Goal: Information Seeking & Learning: Learn about a topic

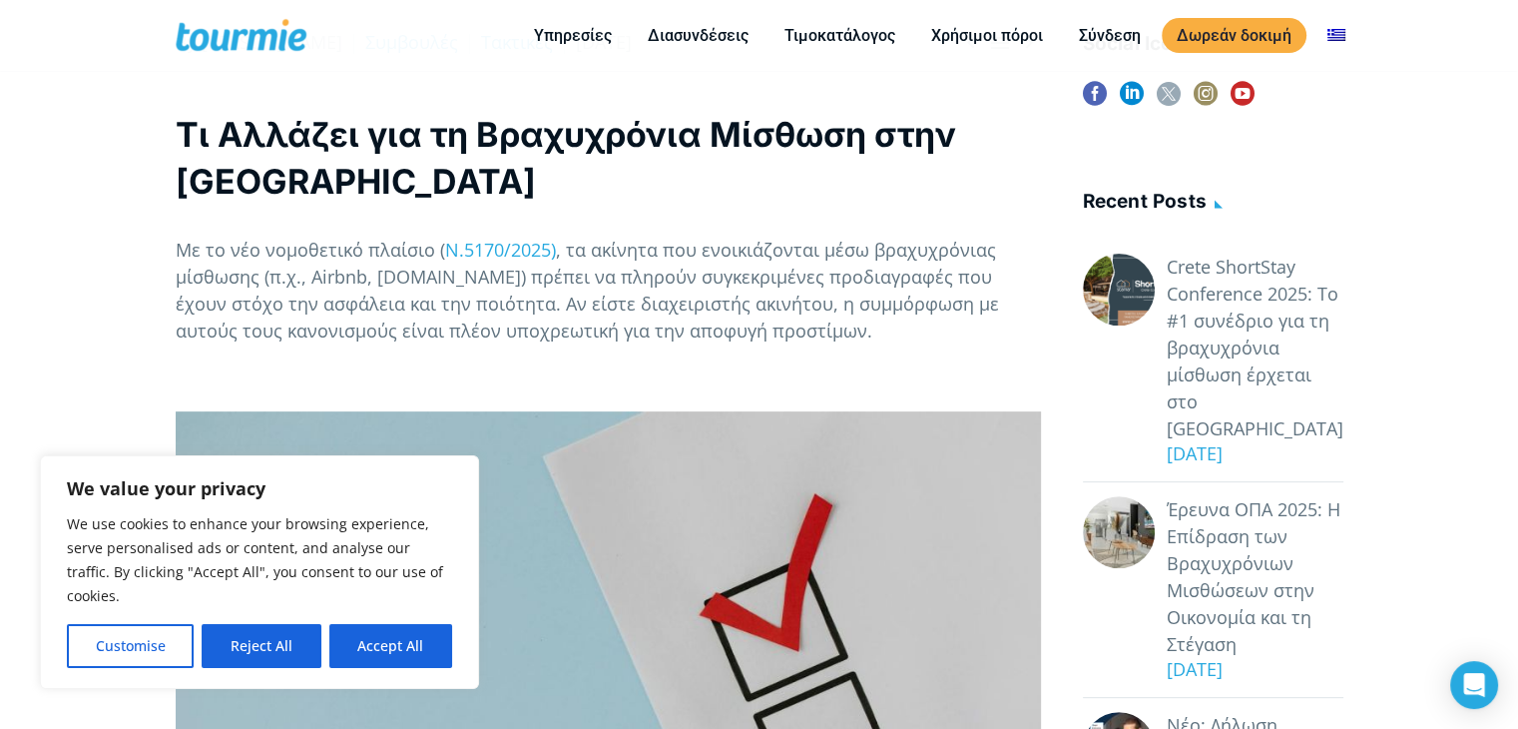
click at [375, 640] on button "Accept All" at bounding box center [390, 646] width 123 height 44
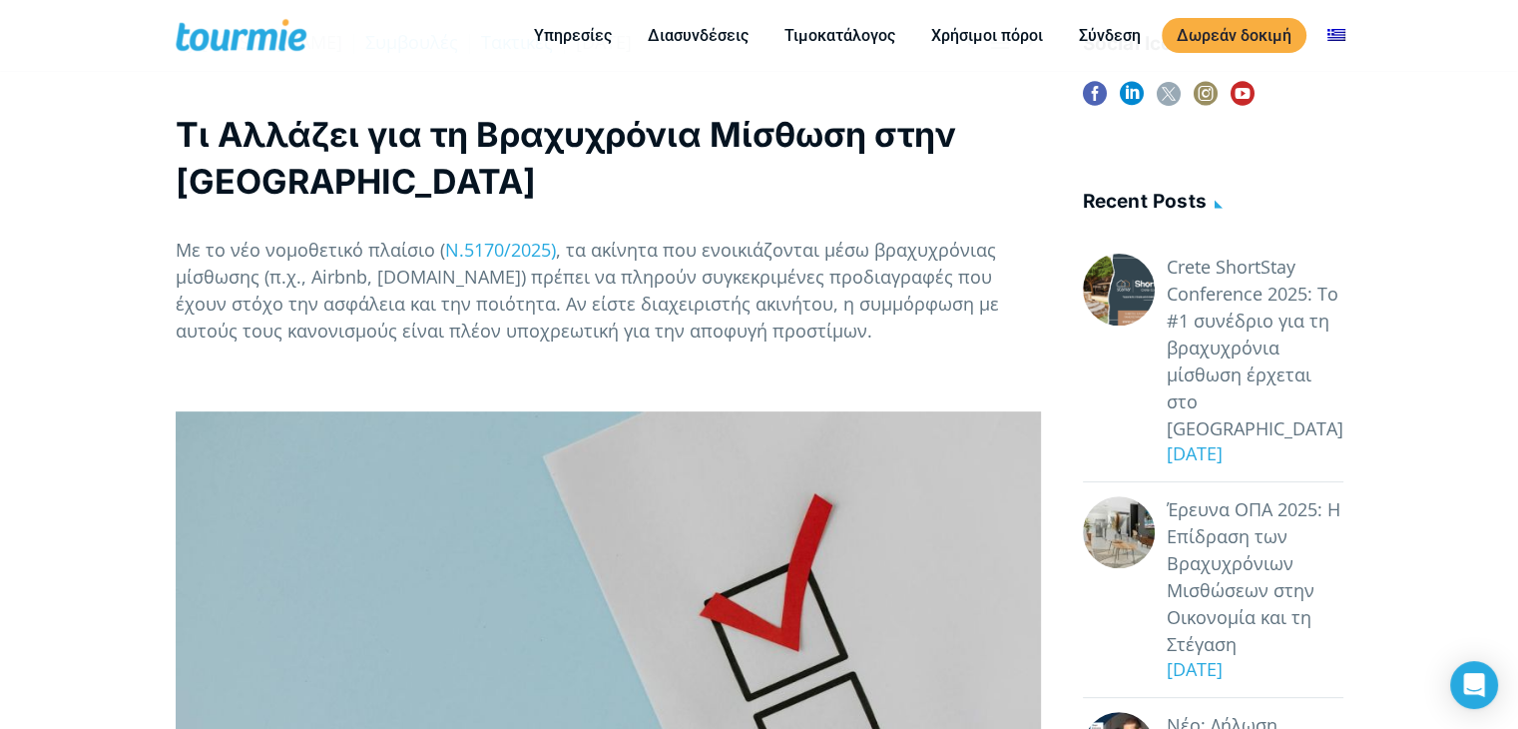
checkbox input "true"
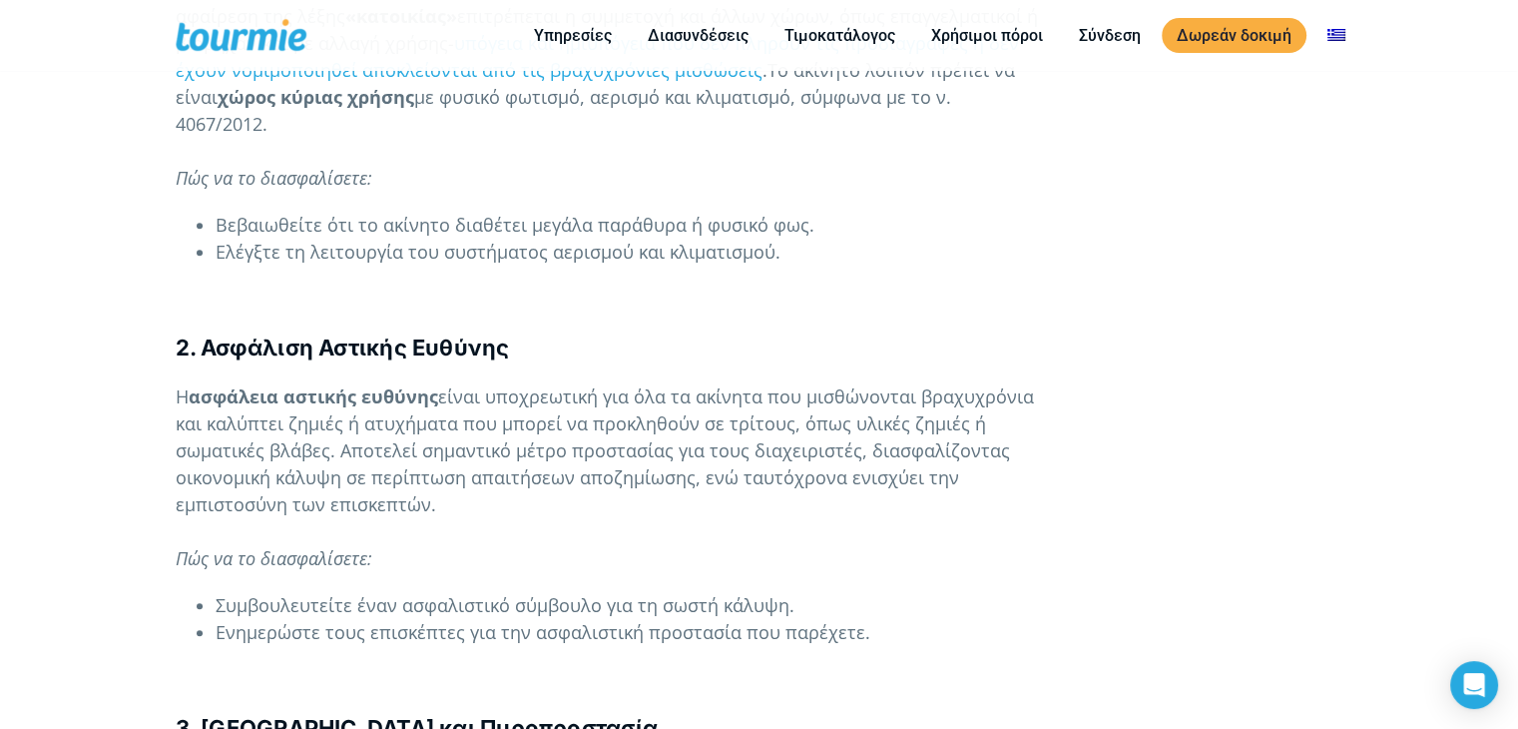
scroll to position [1902, 0]
drag, startPoint x: 339, startPoint y: 397, endPoint x: 448, endPoint y: 438, distance: 116.2
type textarea "Αποτελεί σημαντικό μέτρο προστασίας για τους διαχειριστές, διασφαλίζοντας οικον…"
click at [448, 438] on p "Η ασφάλεια αστικής ευθύνης είναι υποχρεωτική για όλα τα ακίνητα που μισθώνονται…" at bounding box center [608, 476] width 865 height 189
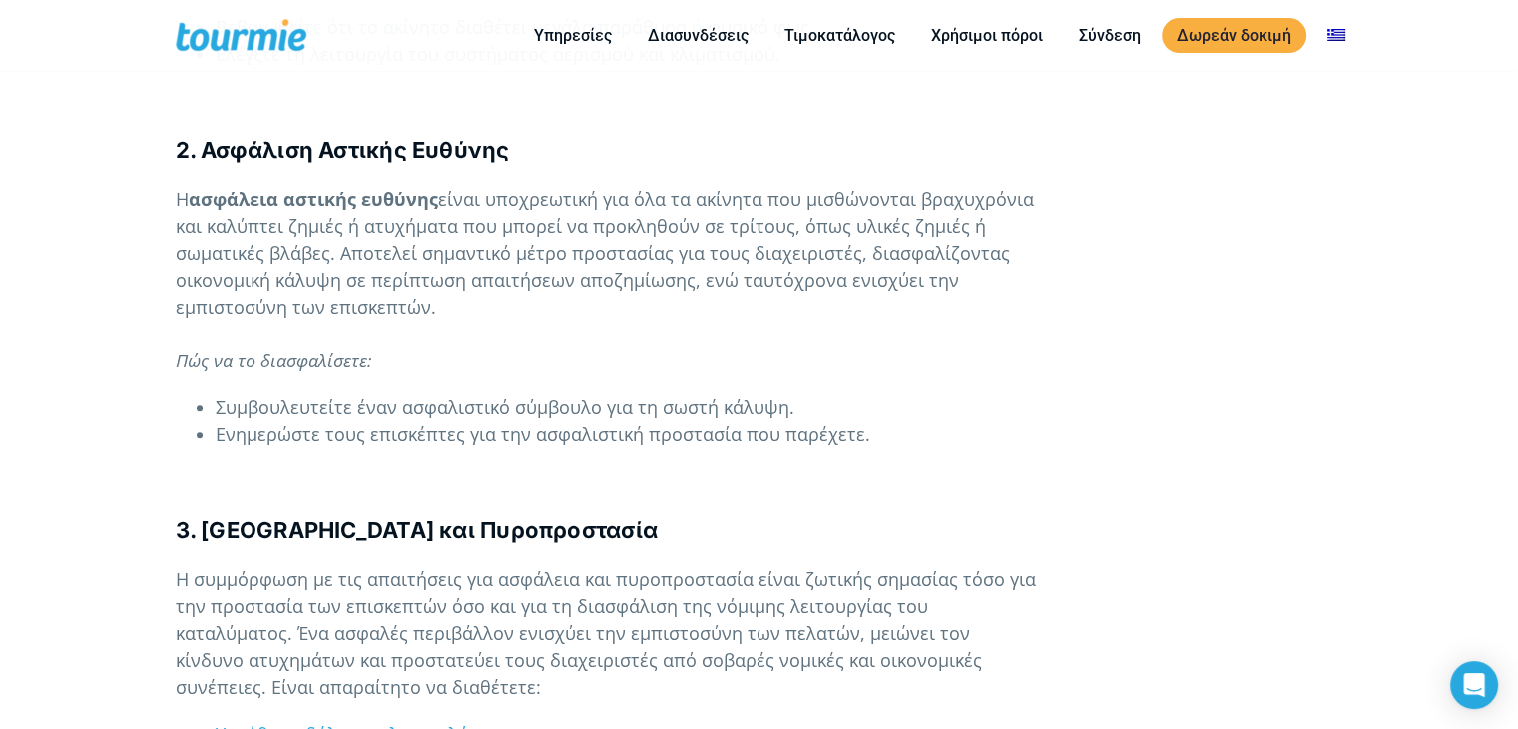
scroll to position [2104, 0]
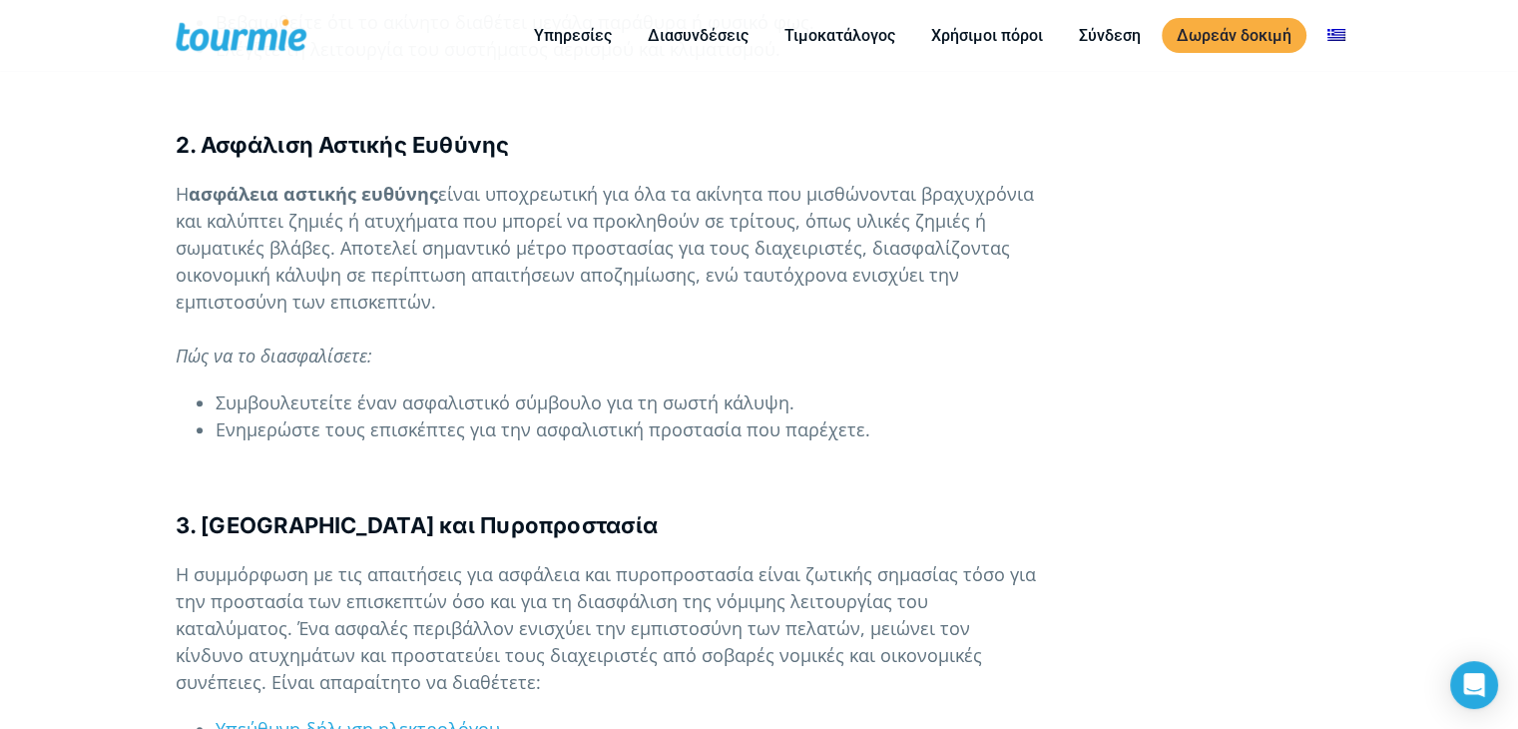
click at [541, 302] on p "Η ασφάλεια αστικής ευθύνης είναι υποχρεωτική για όλα τα ακίνητα που μισθώνονται…" at bounding box center [608, 275] width 865 height 189
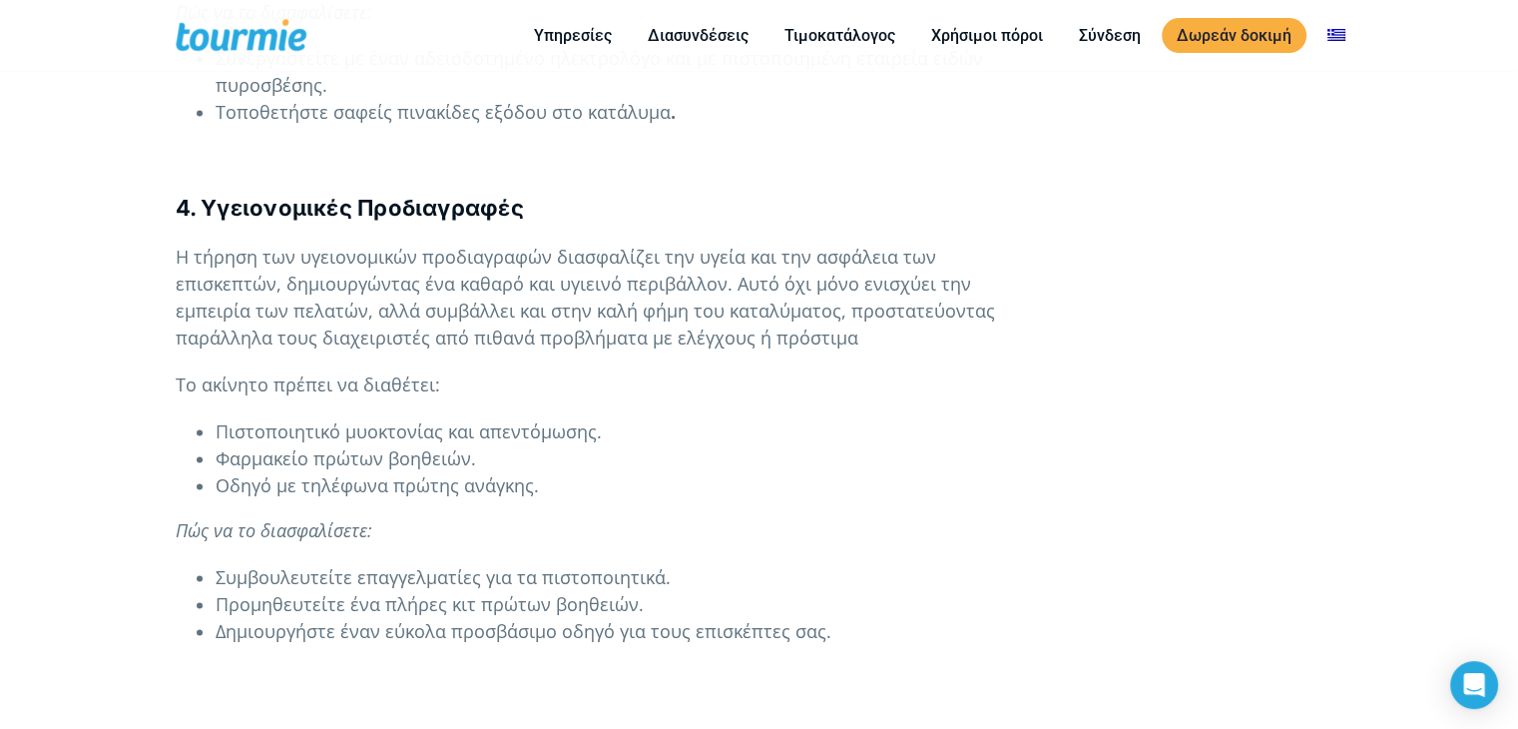
scroll to position [2920, 0]
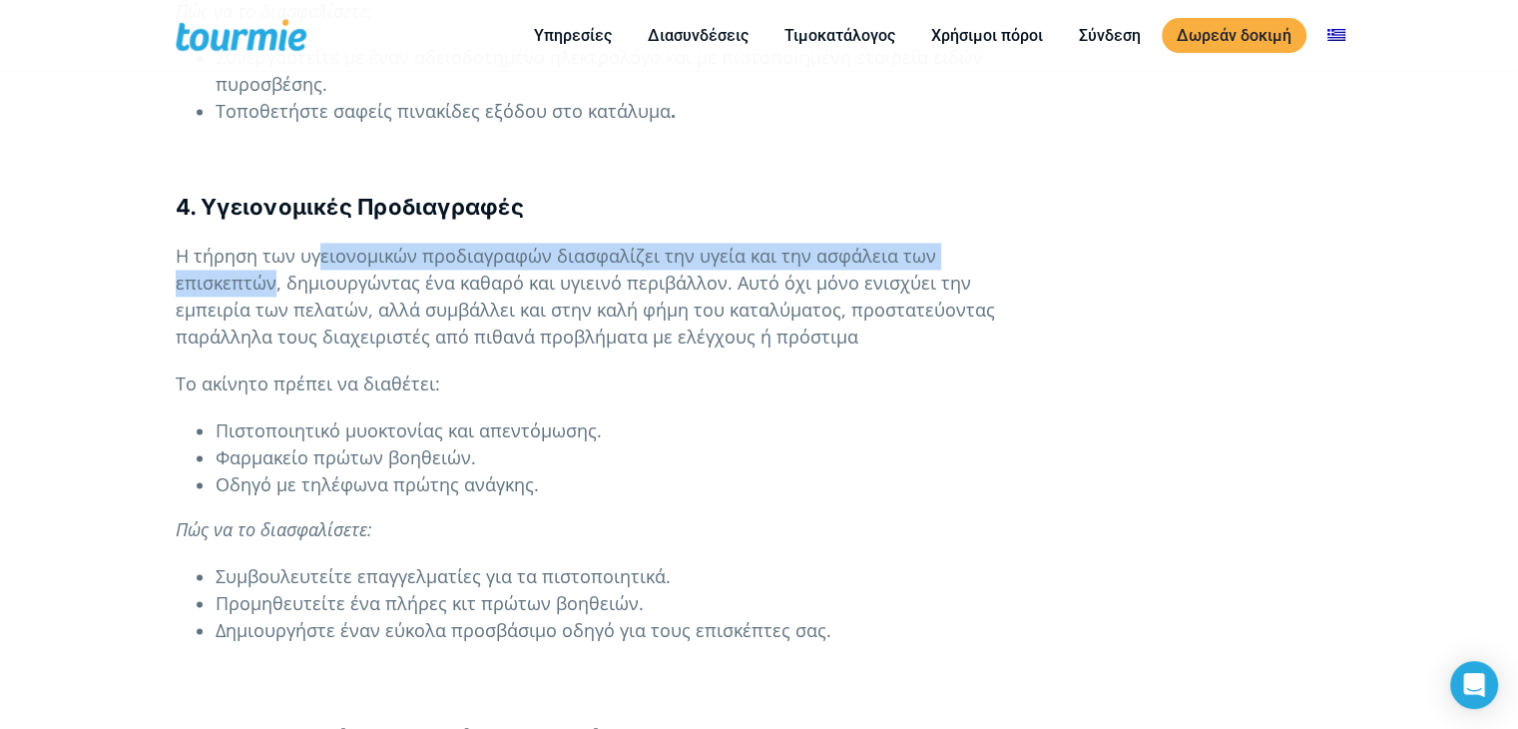
drag, startPoint x: 319, startPoint y: 201, endPoint x: 1029, endPoint y: 197, distance: 709.7
click at [995, 244] on span "Η τήρηση των υγειονομικών προδιαγραφών διασφαλίζει την υγεία και την ασφάλεια τ…" at bounding box center [585, 296] width 819 height 105
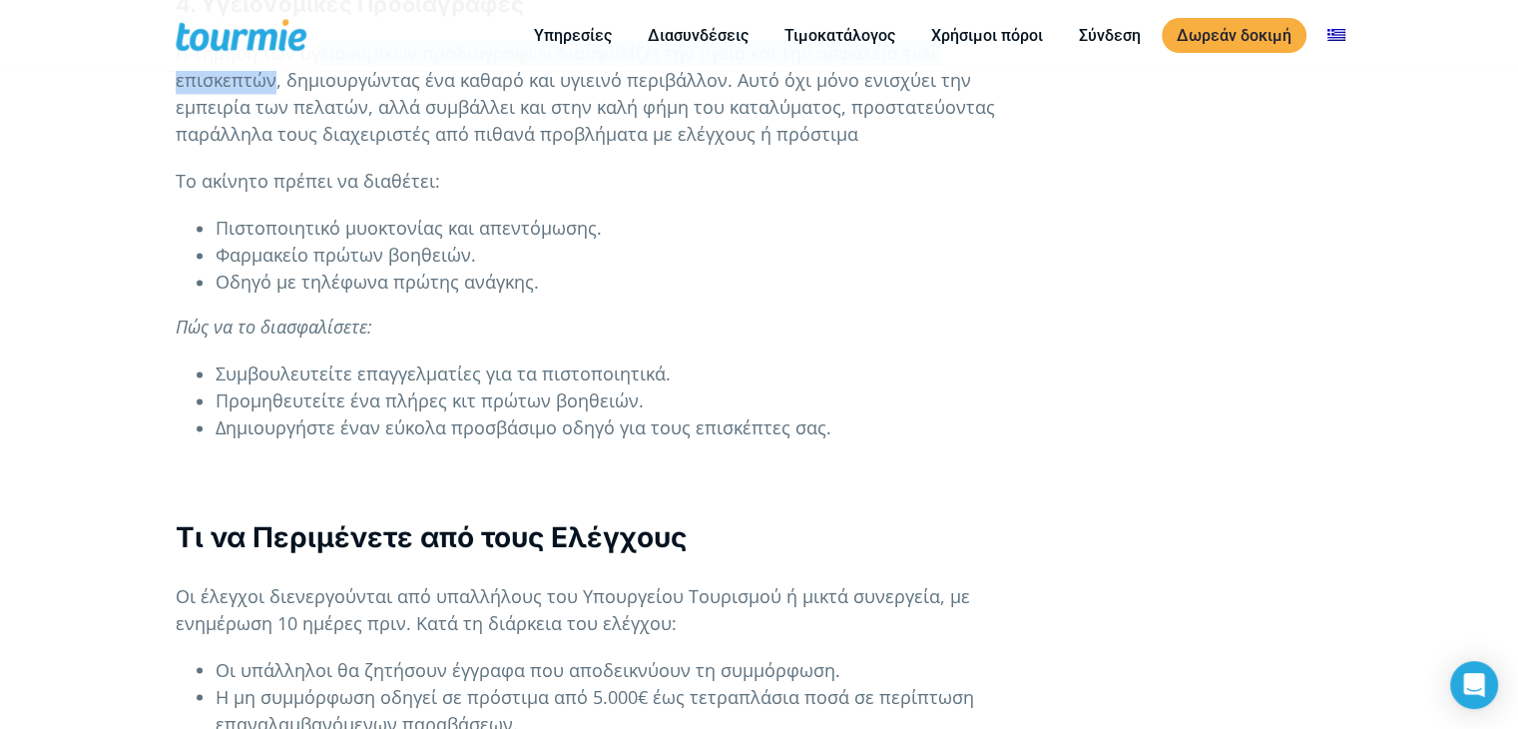
scroll to position [3124, 0]
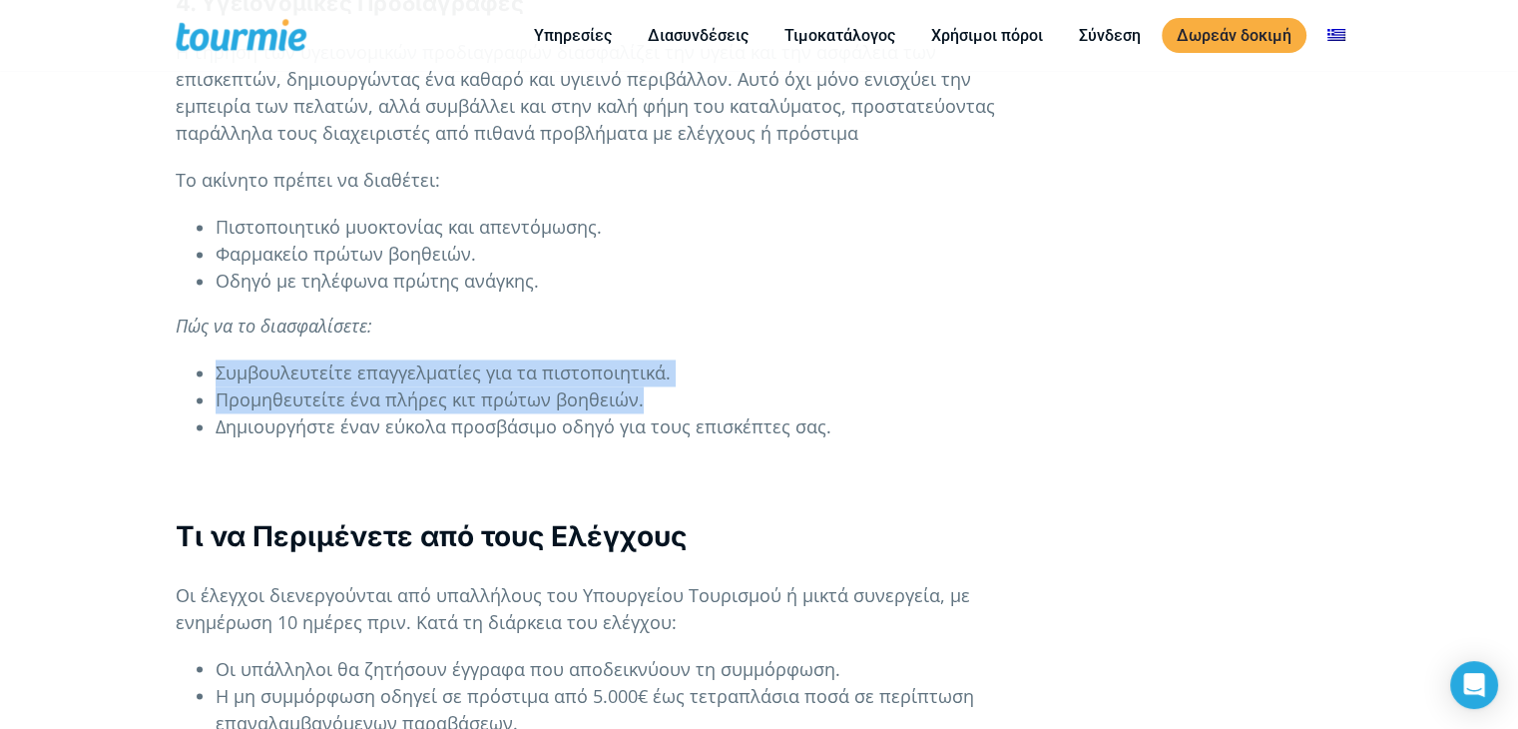
drag, startPoint x: 211, startPoint y: 314, endPoint x: 649, endPoint y: 348, distance: 439.5
click at [649, 359] on ul "Συμβουλευτείτε επαγγελματίες για τα πιστοποιητικά. Προμηθευτείτε ένα πλήρες κιτ…" at bounding box center [608, 399] width 865 height 81
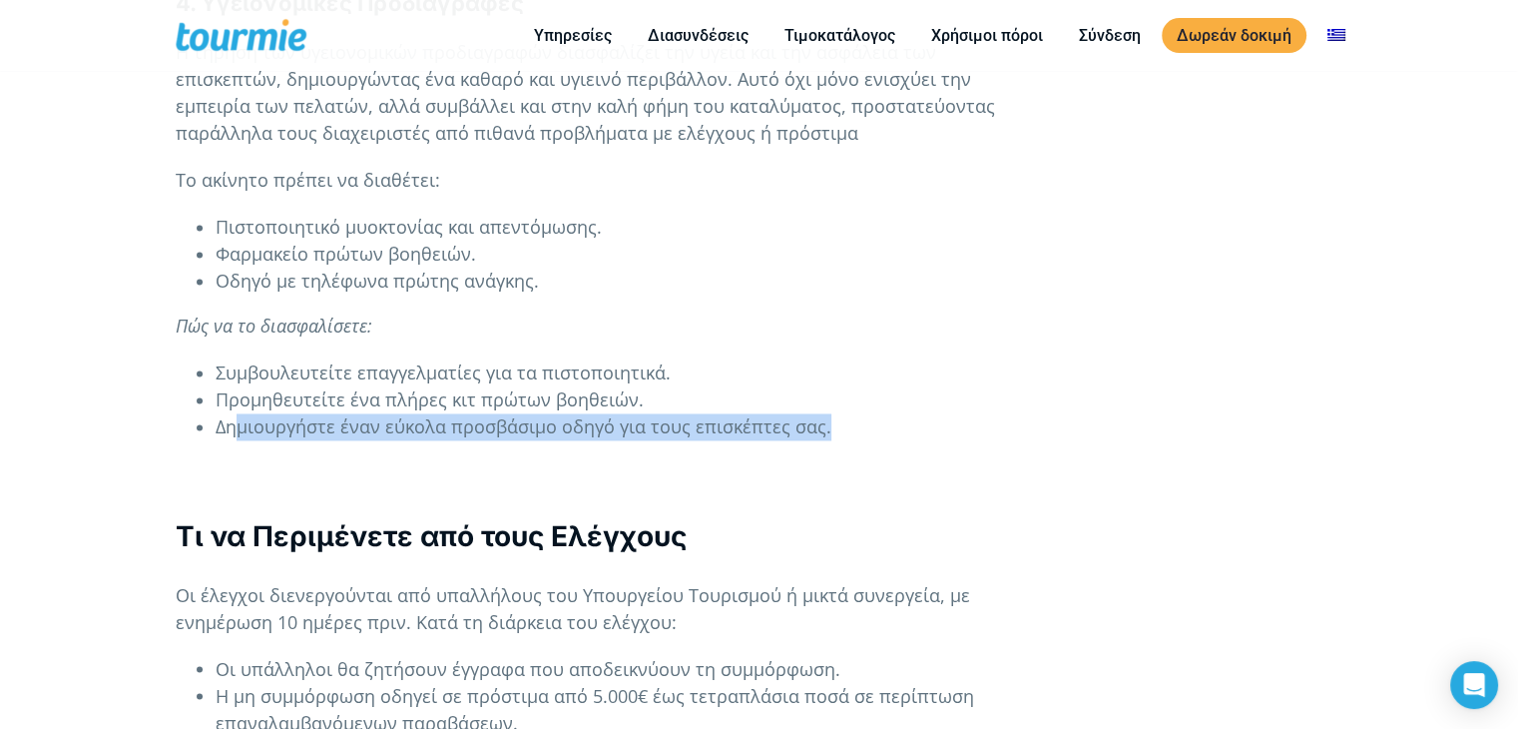
drag, startPoint x: 243, startPoint y: 365, endPoint x: 858, endPoint y: 372, distance: 615.9
click at [858, 413] on li "Δημιουργήστε έναν εύκολα προσβάσιμο οδηγό για τους επισκέπτες σας." at bounding box center [628, 426] width 825 height 27
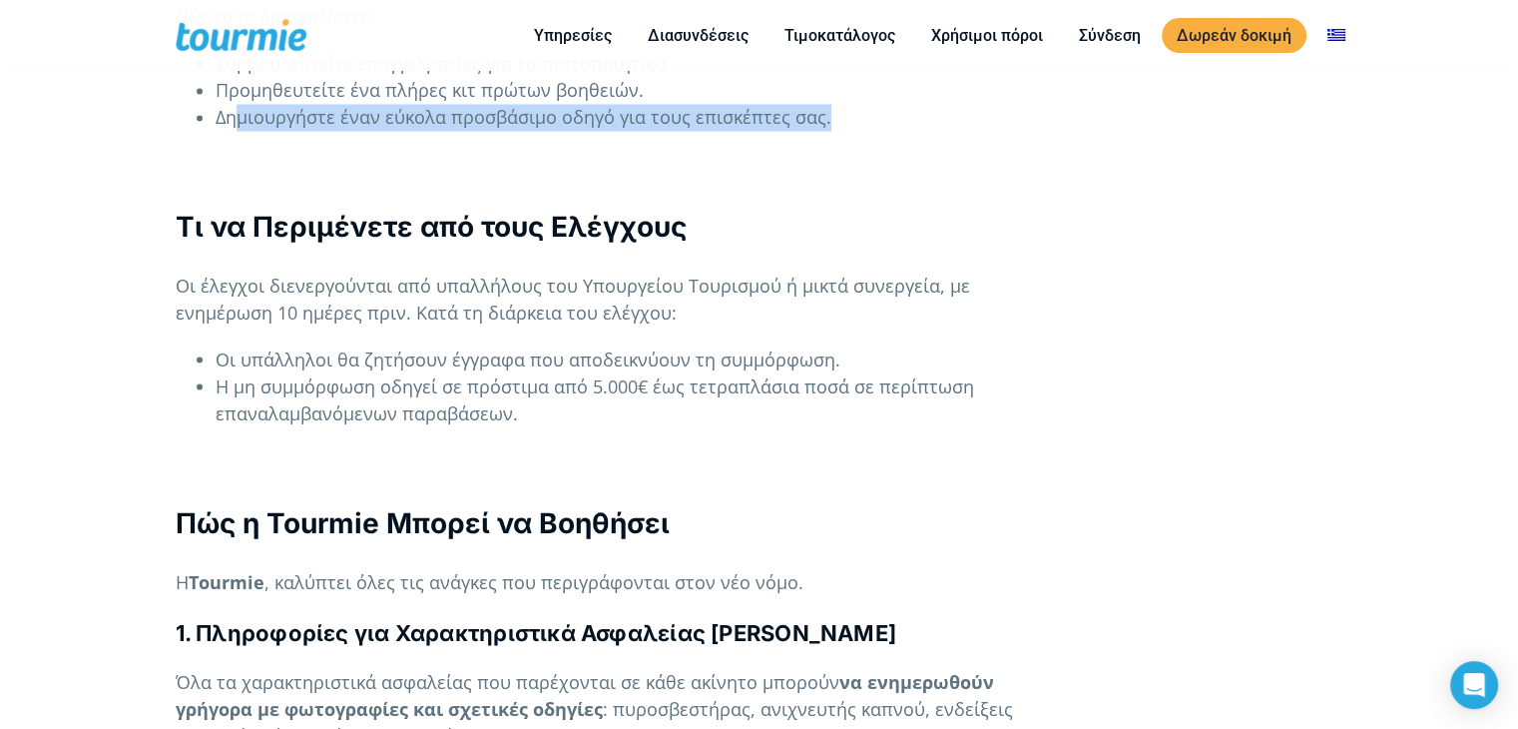
scroll to position [3448, 0]
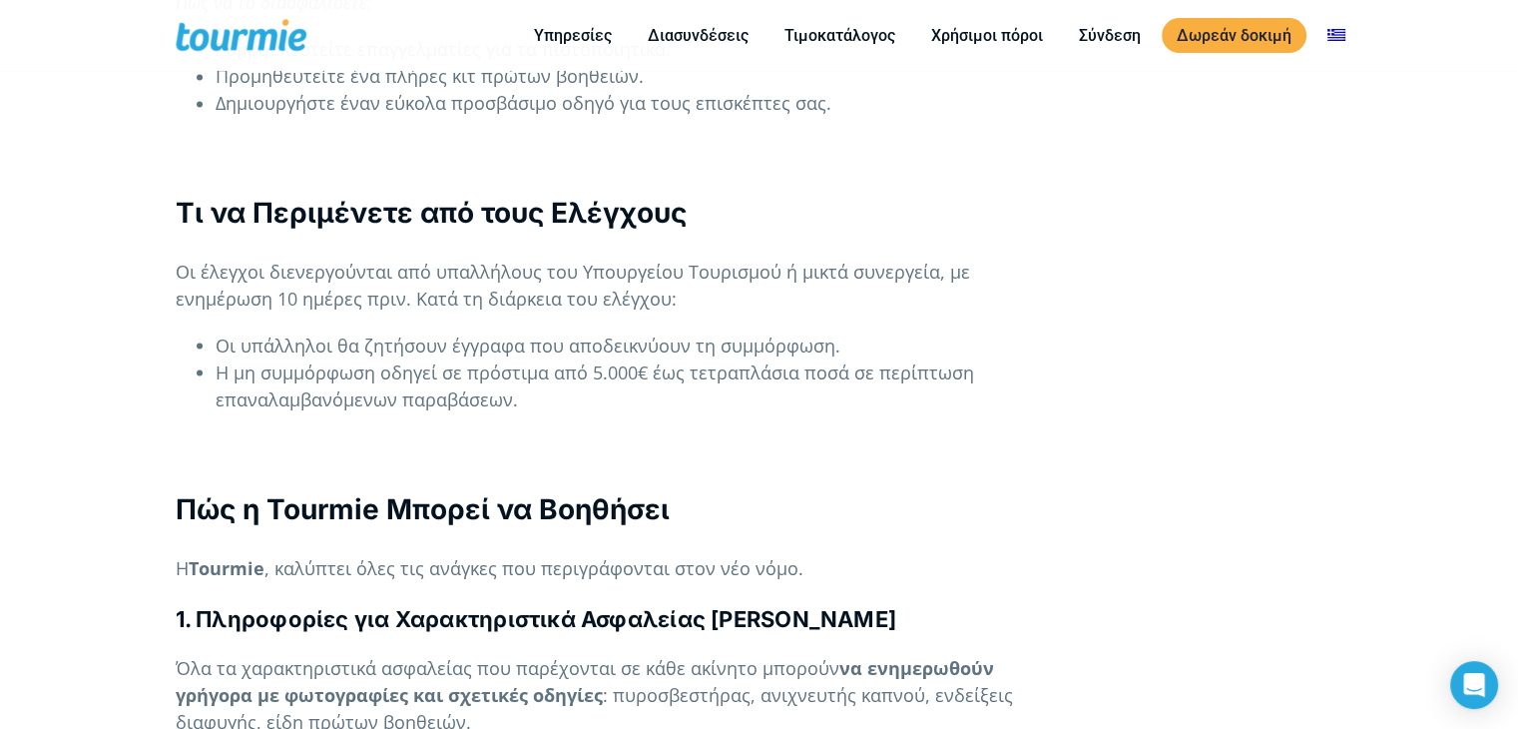
click at [798, 194] on h3 "Τι να Περιμένετε από τους Ελέγχους" at bounding box center [608, 213] width 865 height 39
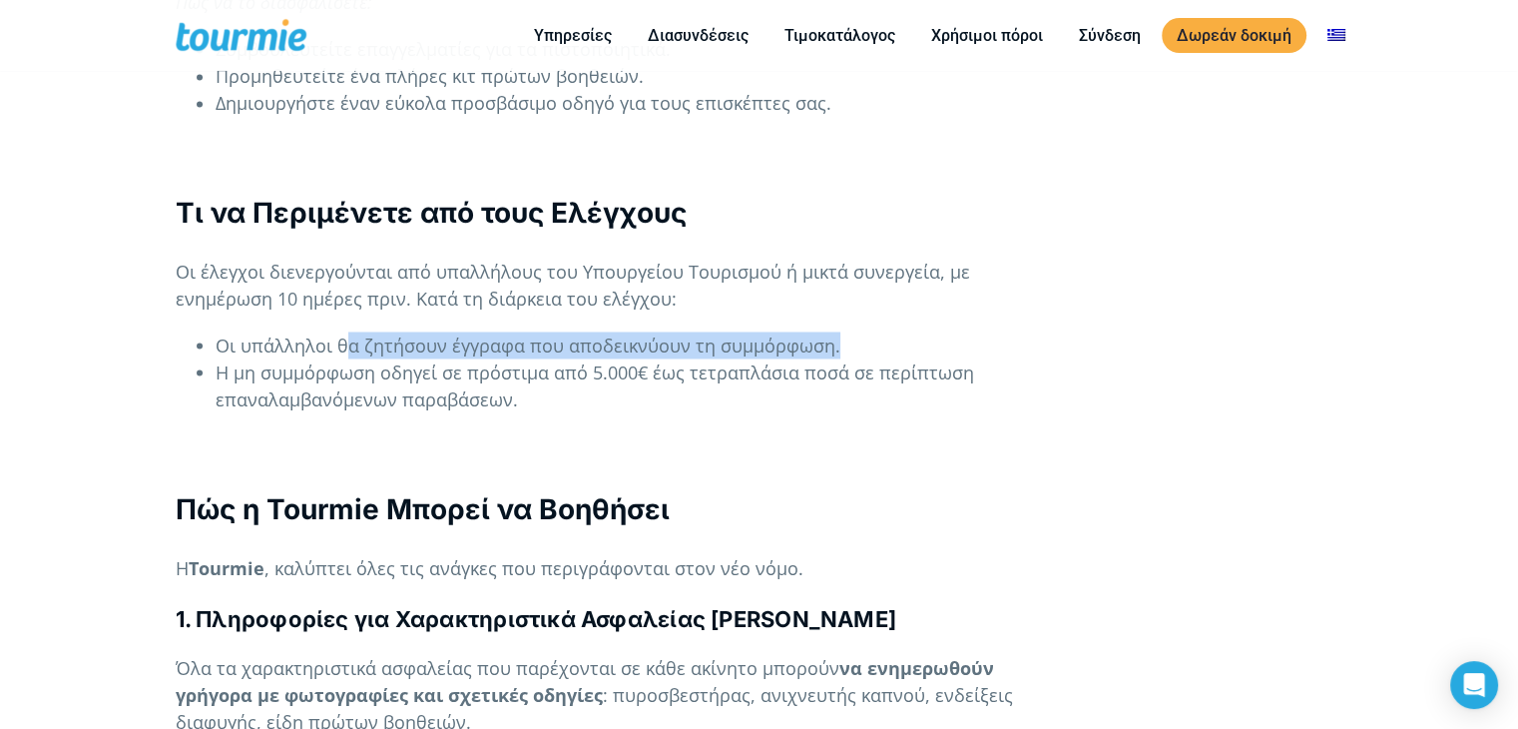
drag, startPoint x: 342, startPoint y: 289, endPoint x: 886, endPoint y: 292, distance: 544.0
click at [886, 331] on li "Οι υπάλληλοι θα ζητήσουν έγγραφα που αποδεικνύουν τη συμμόρφωση." at bounding box center [628, 344] width 825 height 27
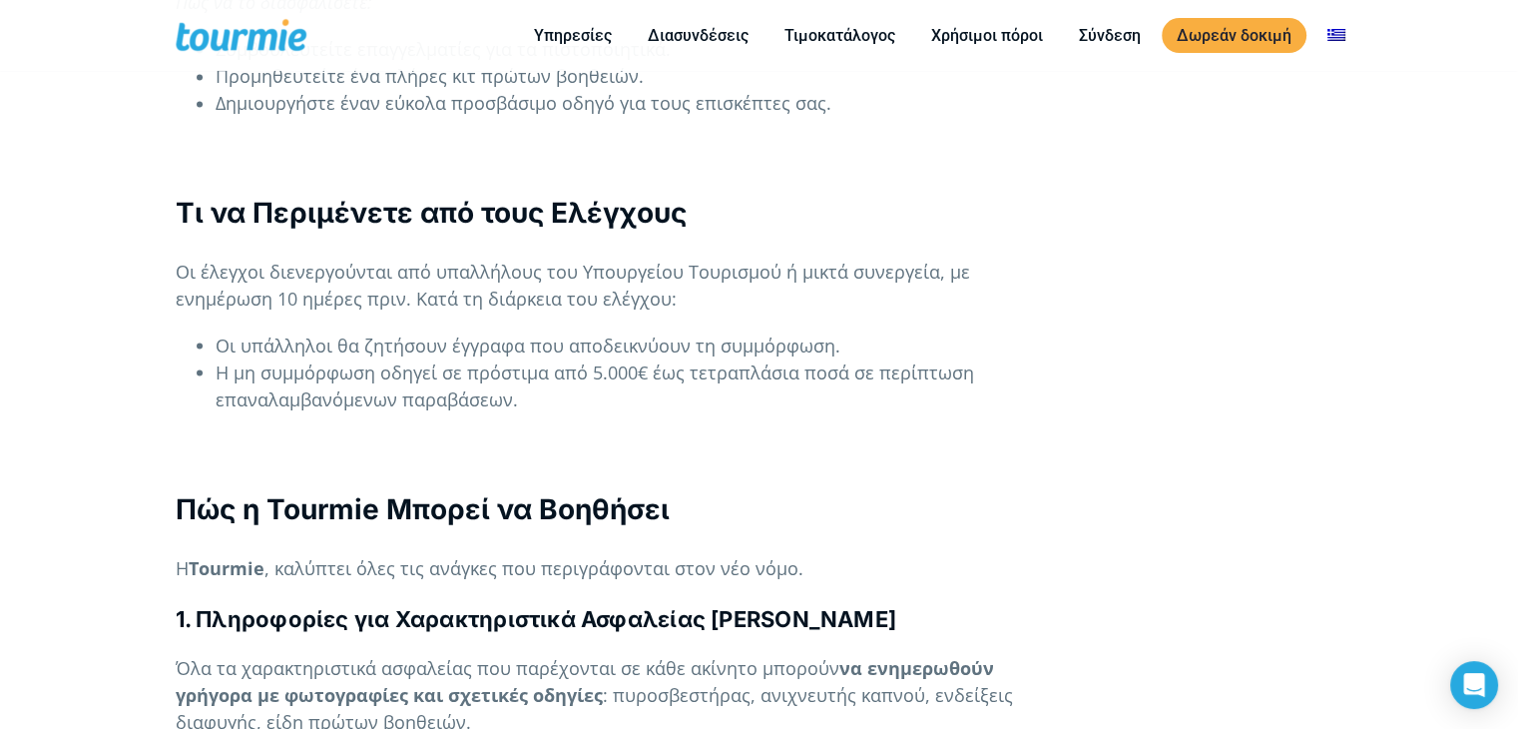
click at [647, 367] on div "Τι Αλλάζει για τη Βραχυχρόνια Μίσθωση στην Ελλάδα Με το νέο νομοθετικό πλαίσιο …" at bounding box center [608, 564] width 865 height 6560
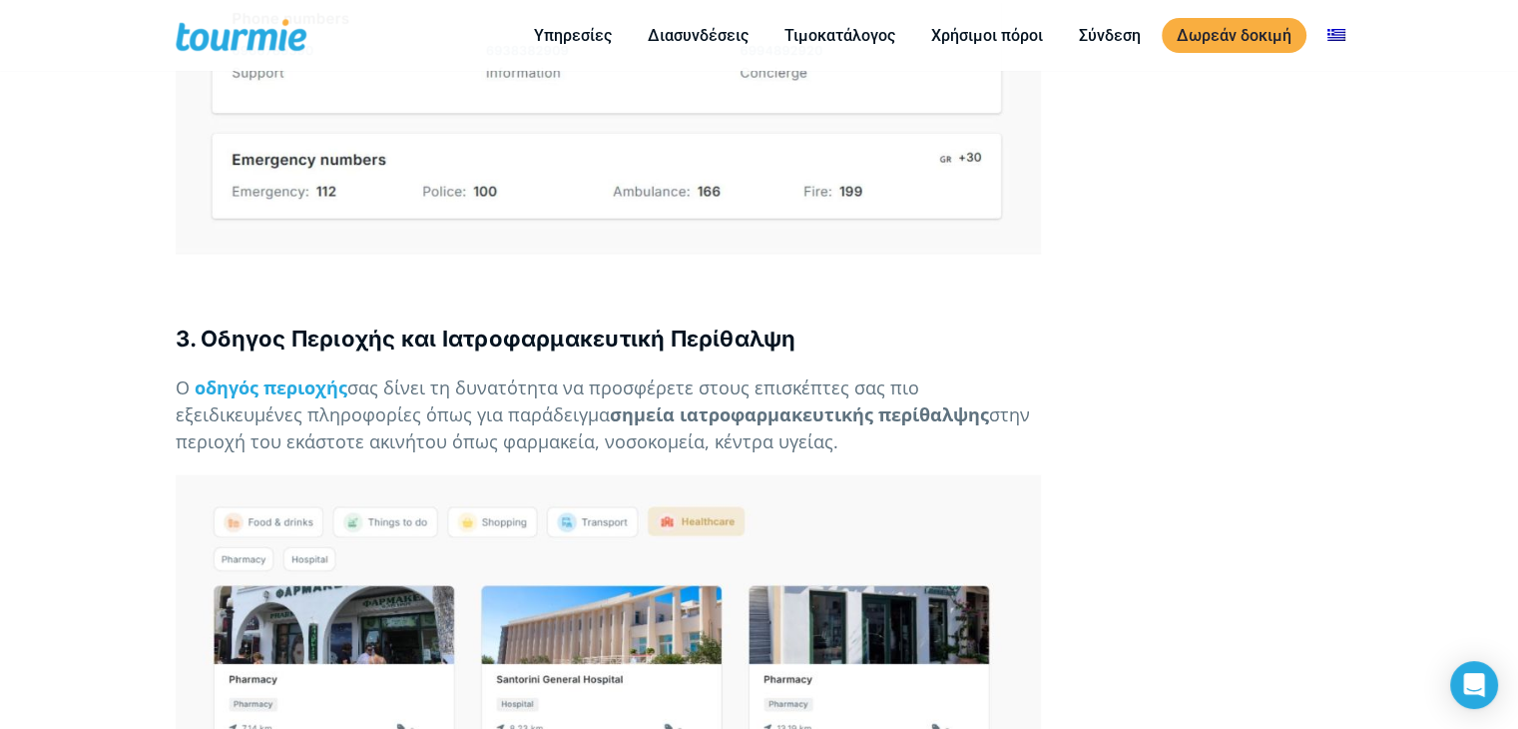
scroll to position [5082, 0]
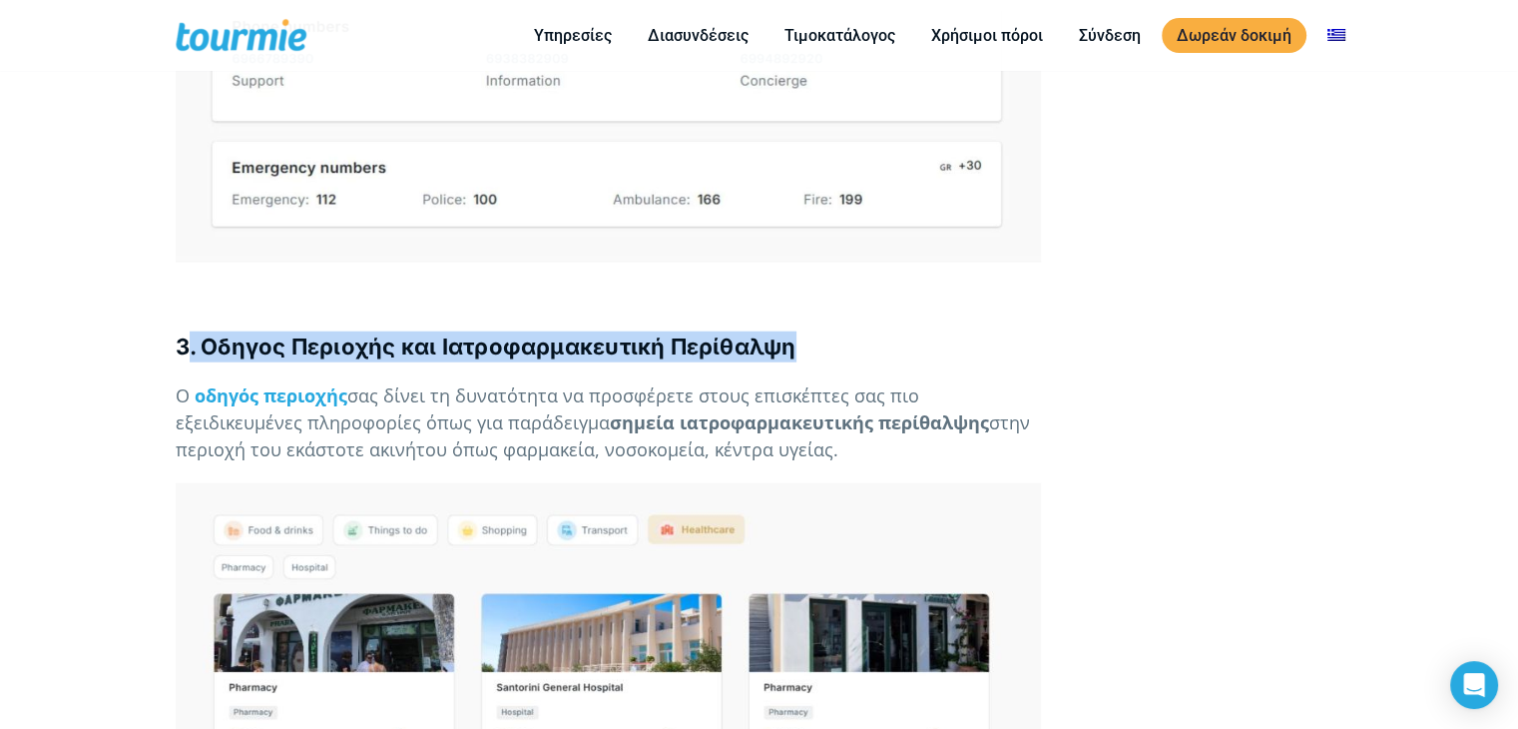
drag, startPoint x: 187, startPoint y: 291, endPoint x: 866, endPoint y: 292, distance: 679.7
click at [866, 331] on h4 "3. Οδηγος Περιοχής και Ιατροφαρμακευτική Περίθαλψη" at bounding box center [608, 346] width 865 height 31
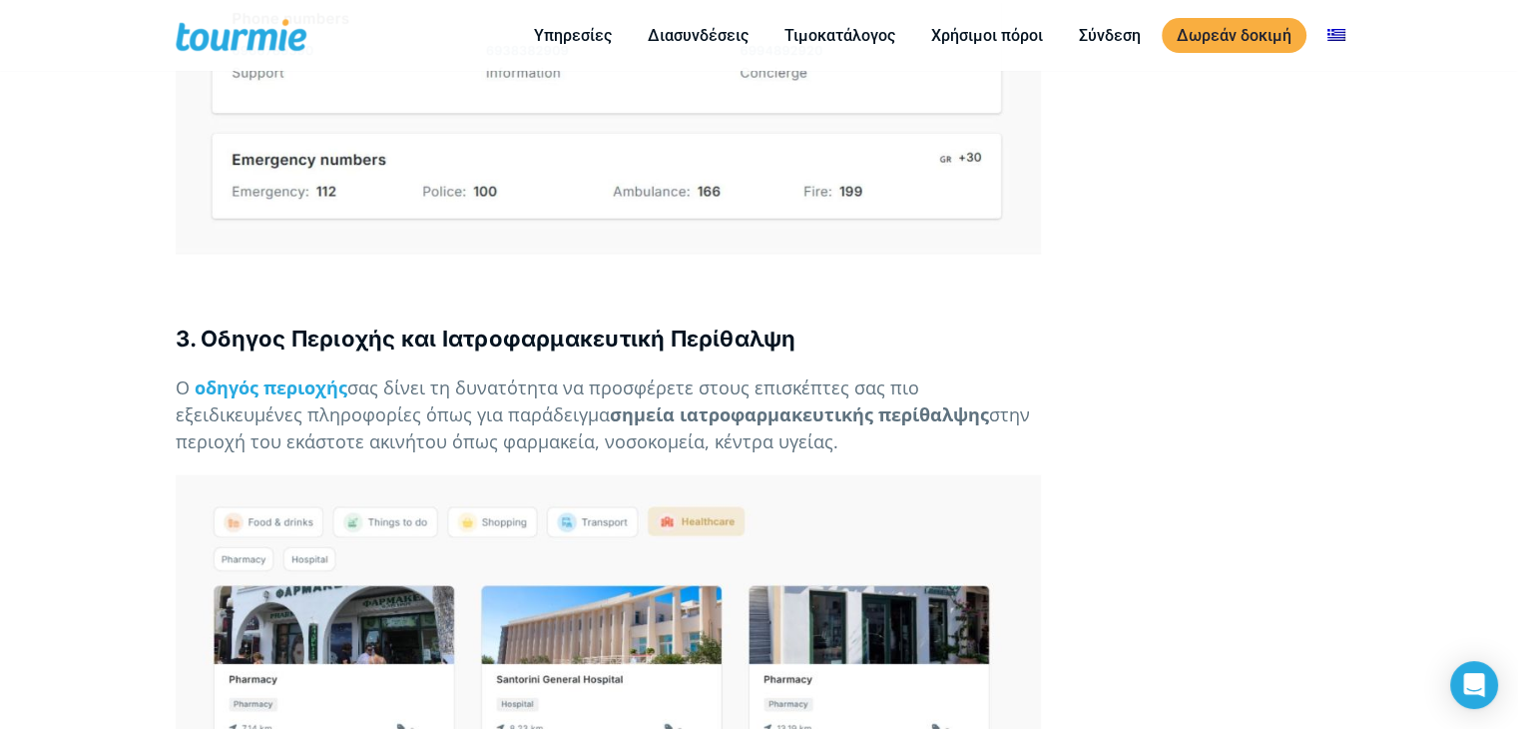
scroll to position [5089, 0]
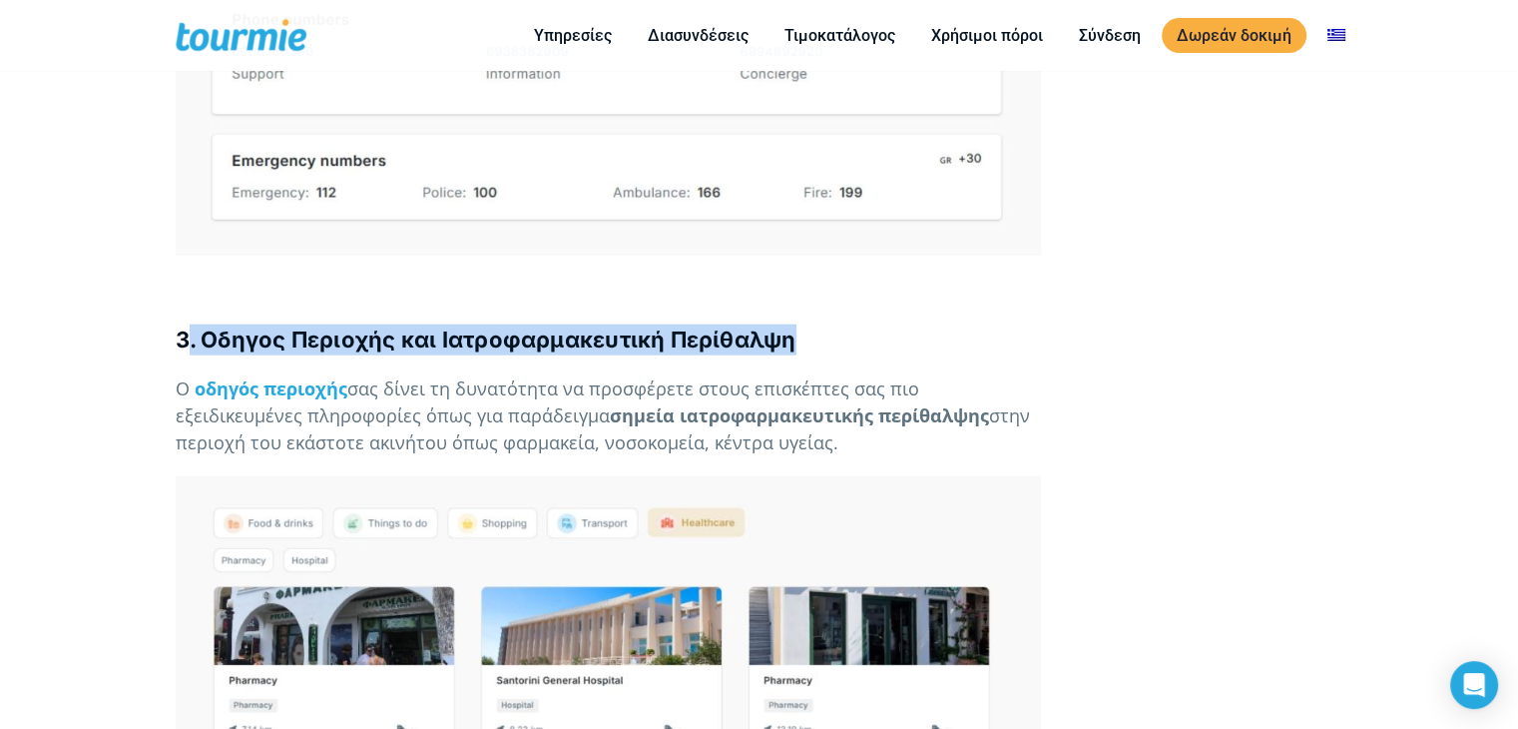
drag, startPoint x: 190, startPoint y: 280, endPoint x: 850, endPoint y: 257, distance: 661.2
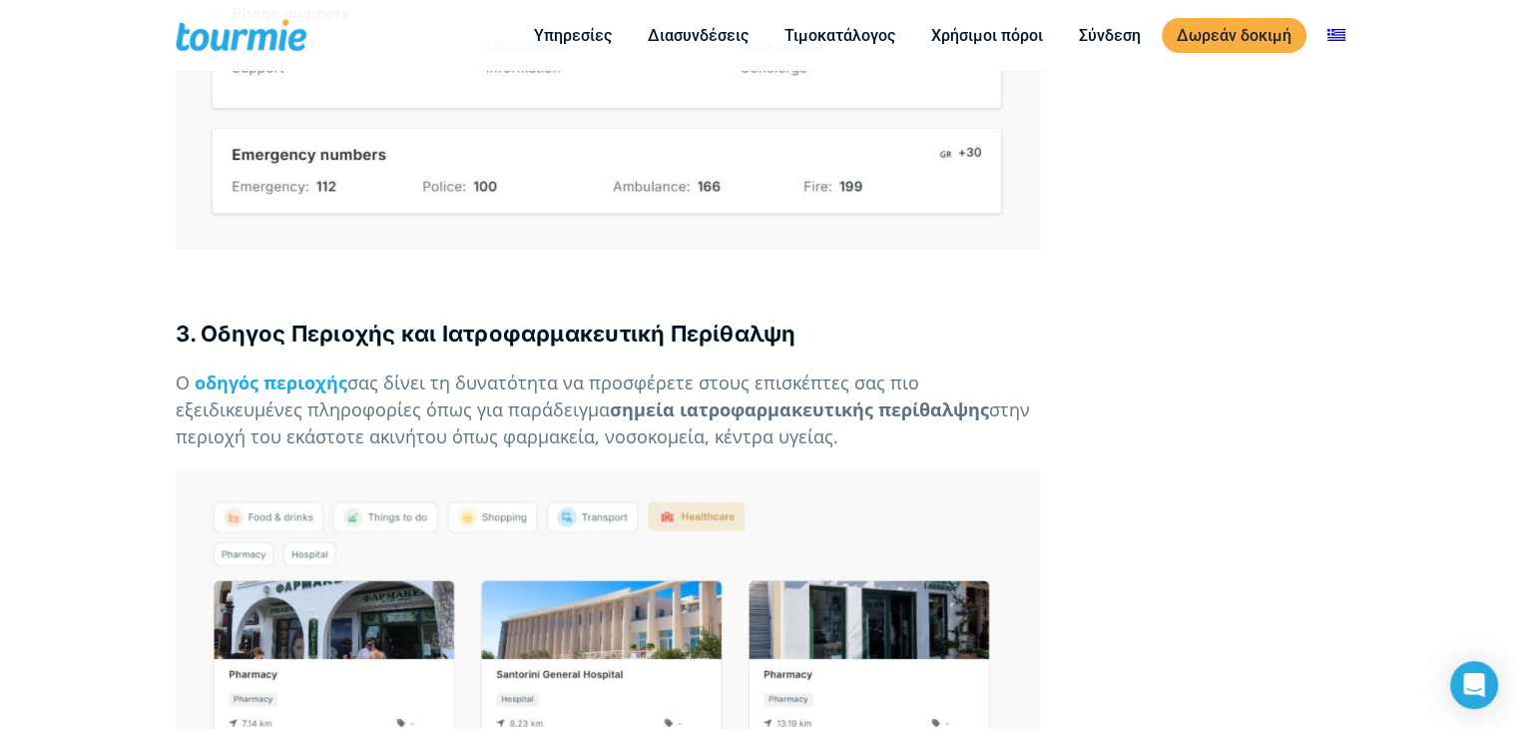
scroll to position [5094, 0]
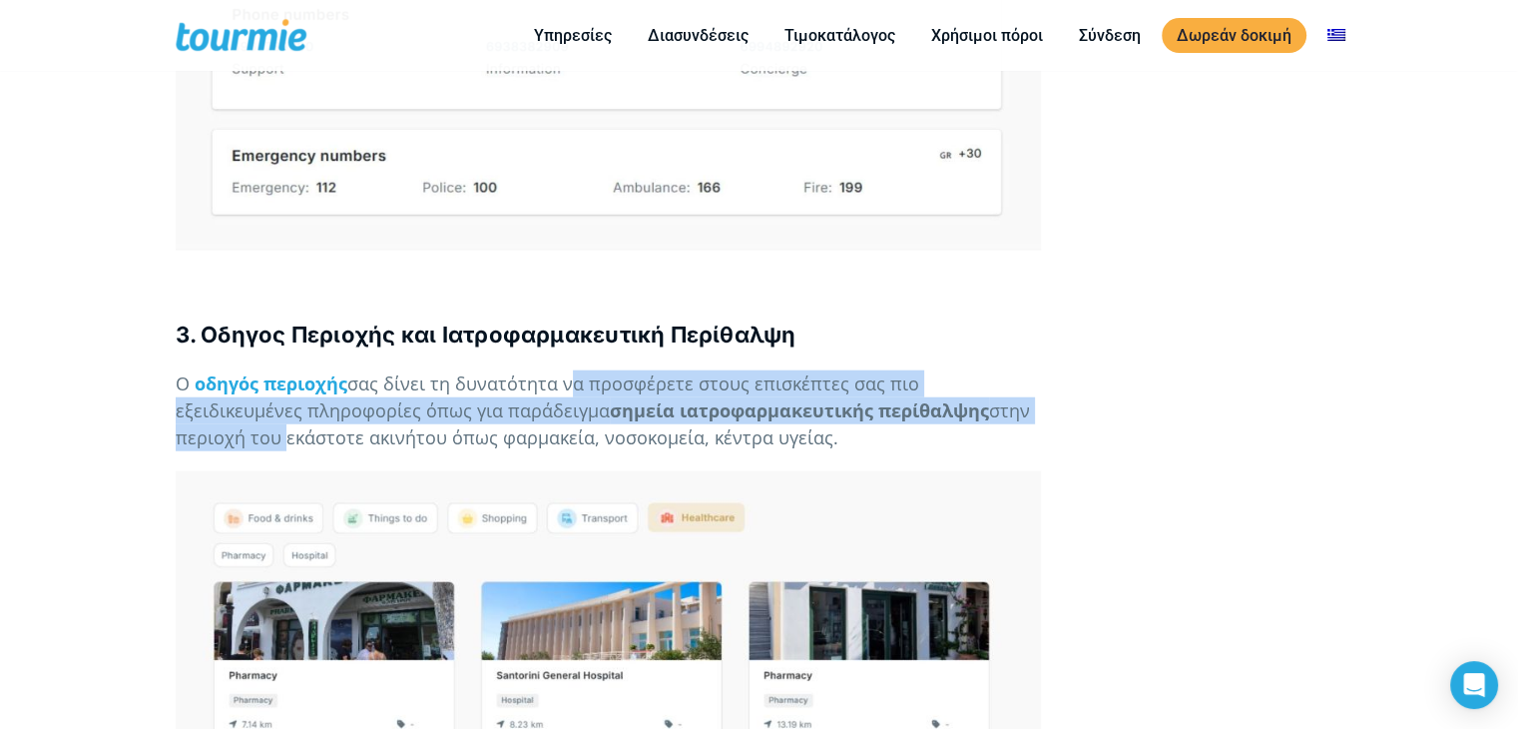
drag, startPoint x: 563, startPoint y: 329, endPoint x: 1046, endPoint y: 348, distance: 483.5
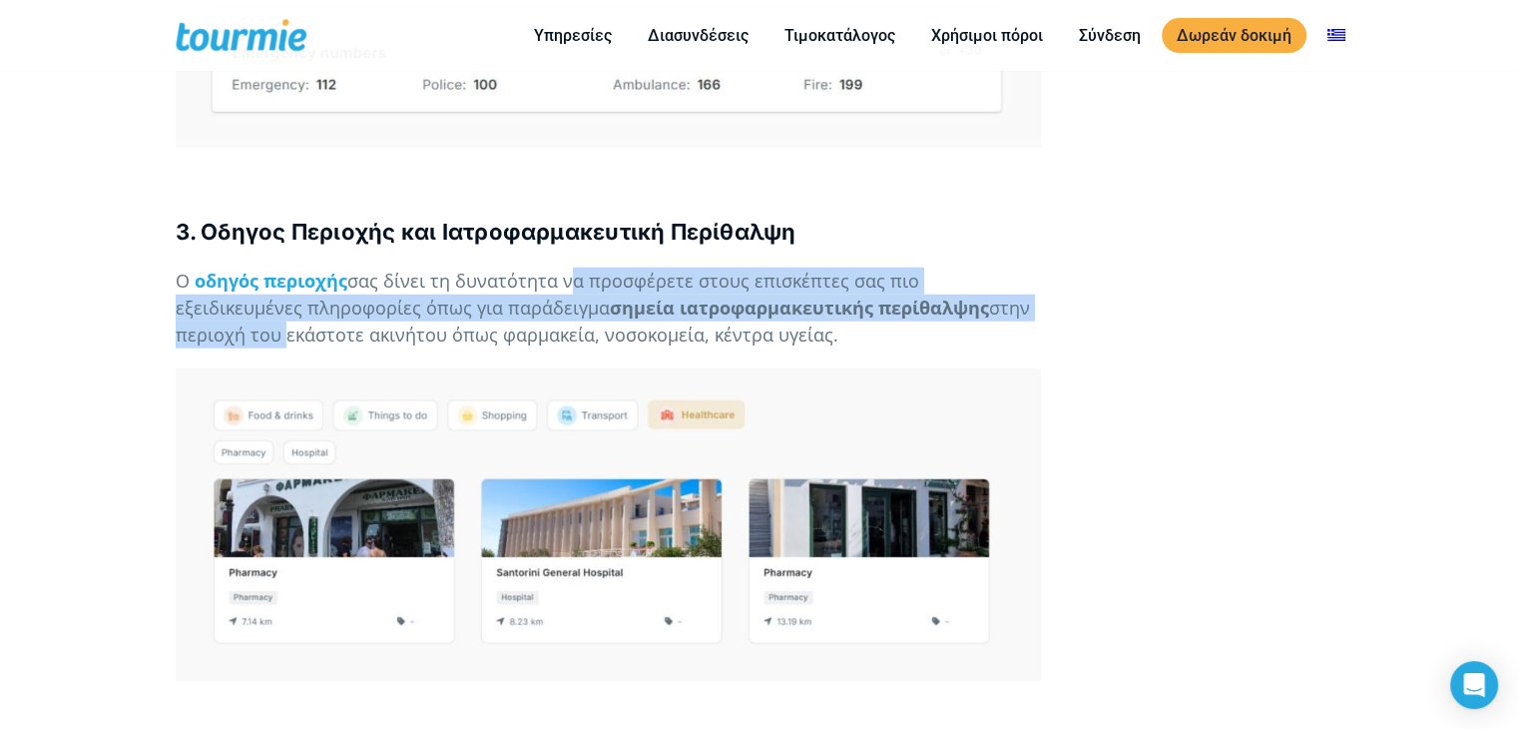
scroll to position [5198, 0]
click at [570, 266] on p "Ο οδηγός περιοχής σας δίνει τη δυνατότητα να προσφέρετε στους επισκέπτες σας πι…" at bounding box center [608, 306] width 865 height 81
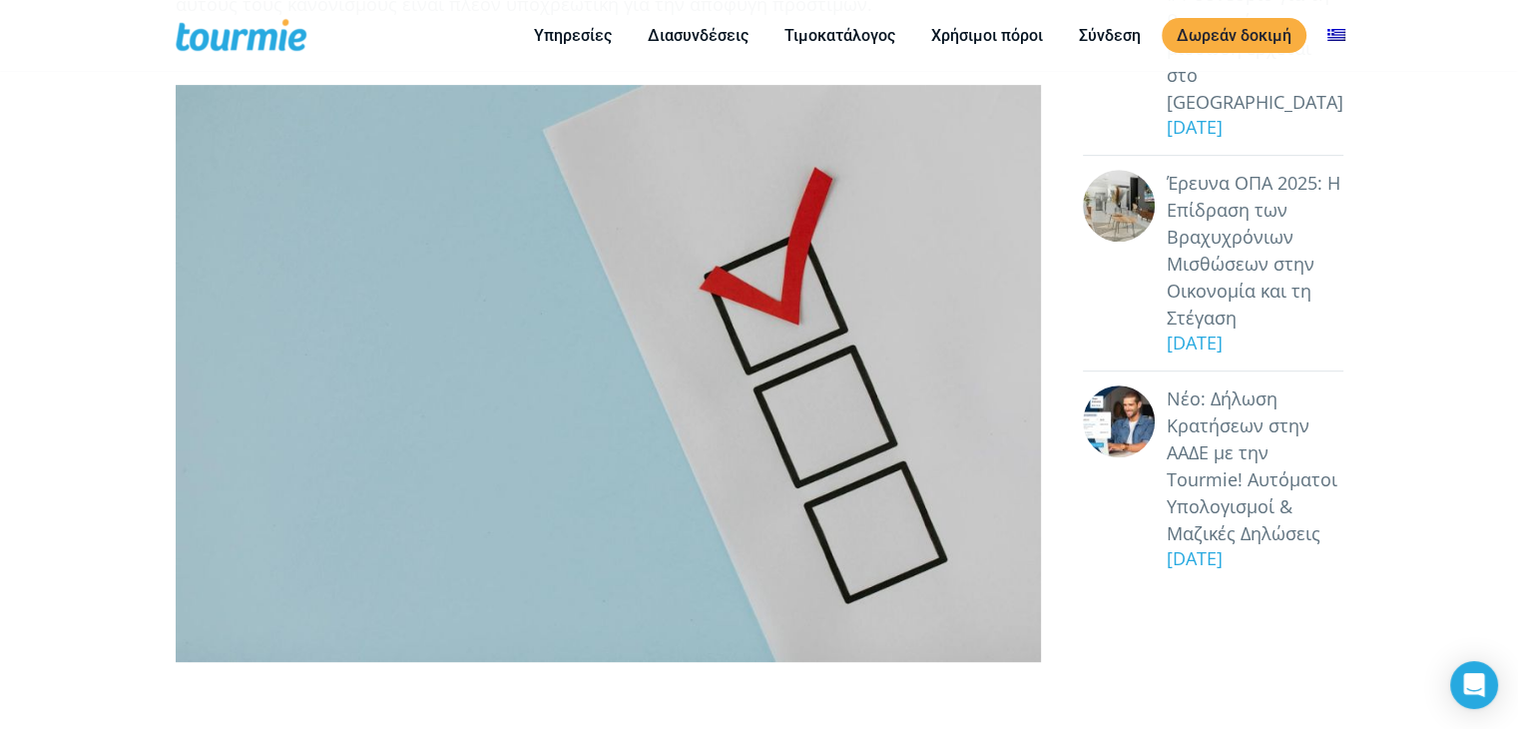
scroll to position [0, 0]
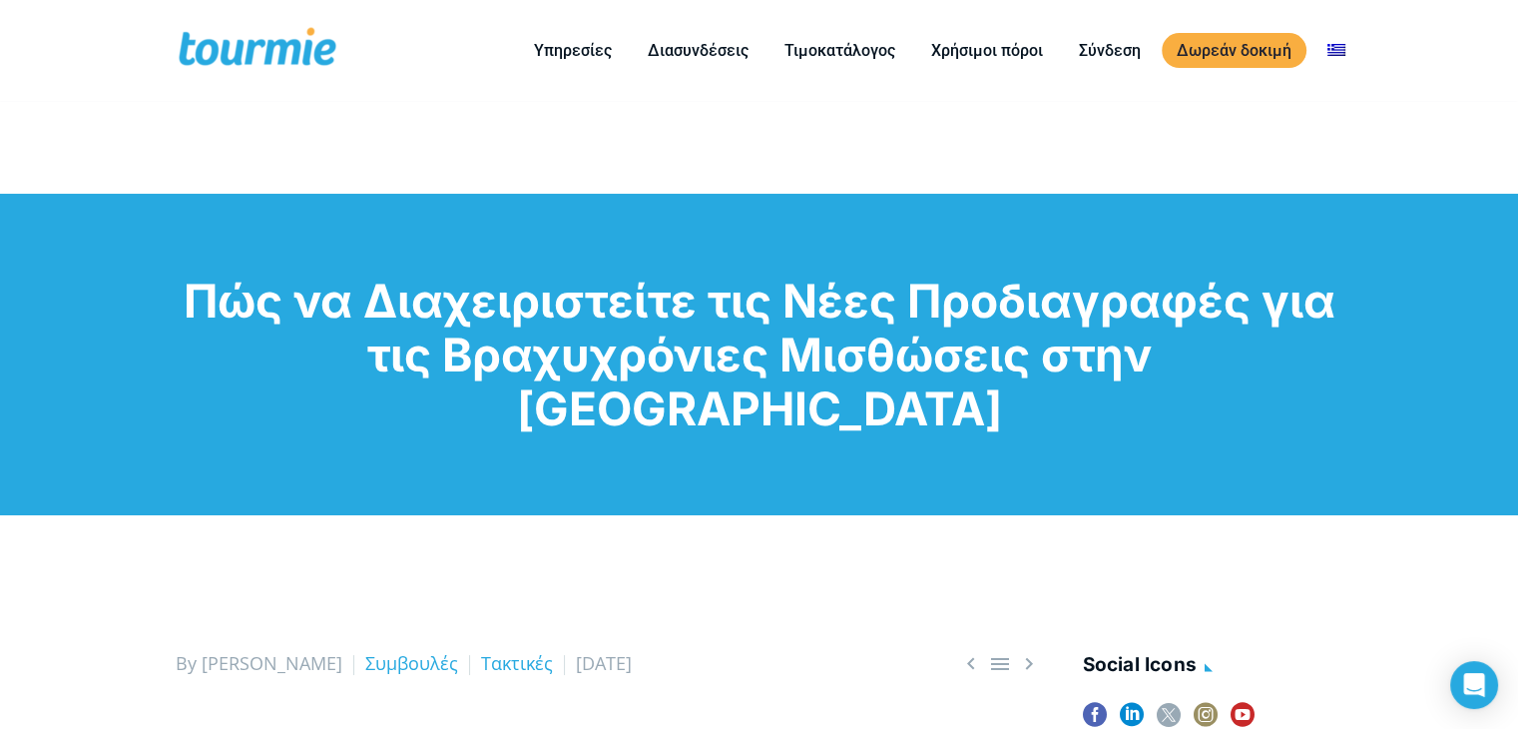
click at [902, 524] on link "Αυτόματες προτάσεις υπηρεσιών" at bounding box center [953, 559] width 277 height 70
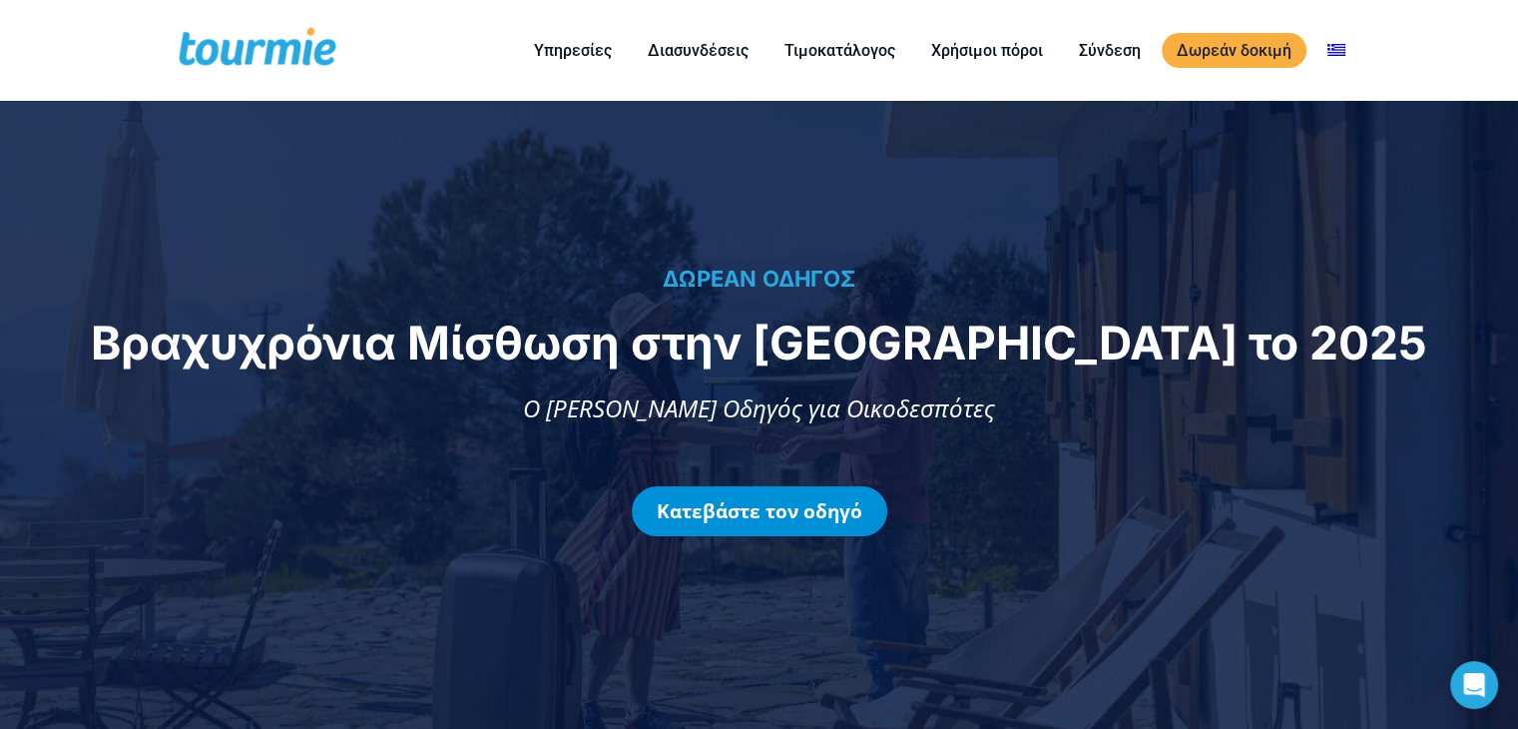
click at [768, 512] on link "Κατεβάστε τον οδηγό" at bounding box center [760, 511] width 256 height 50
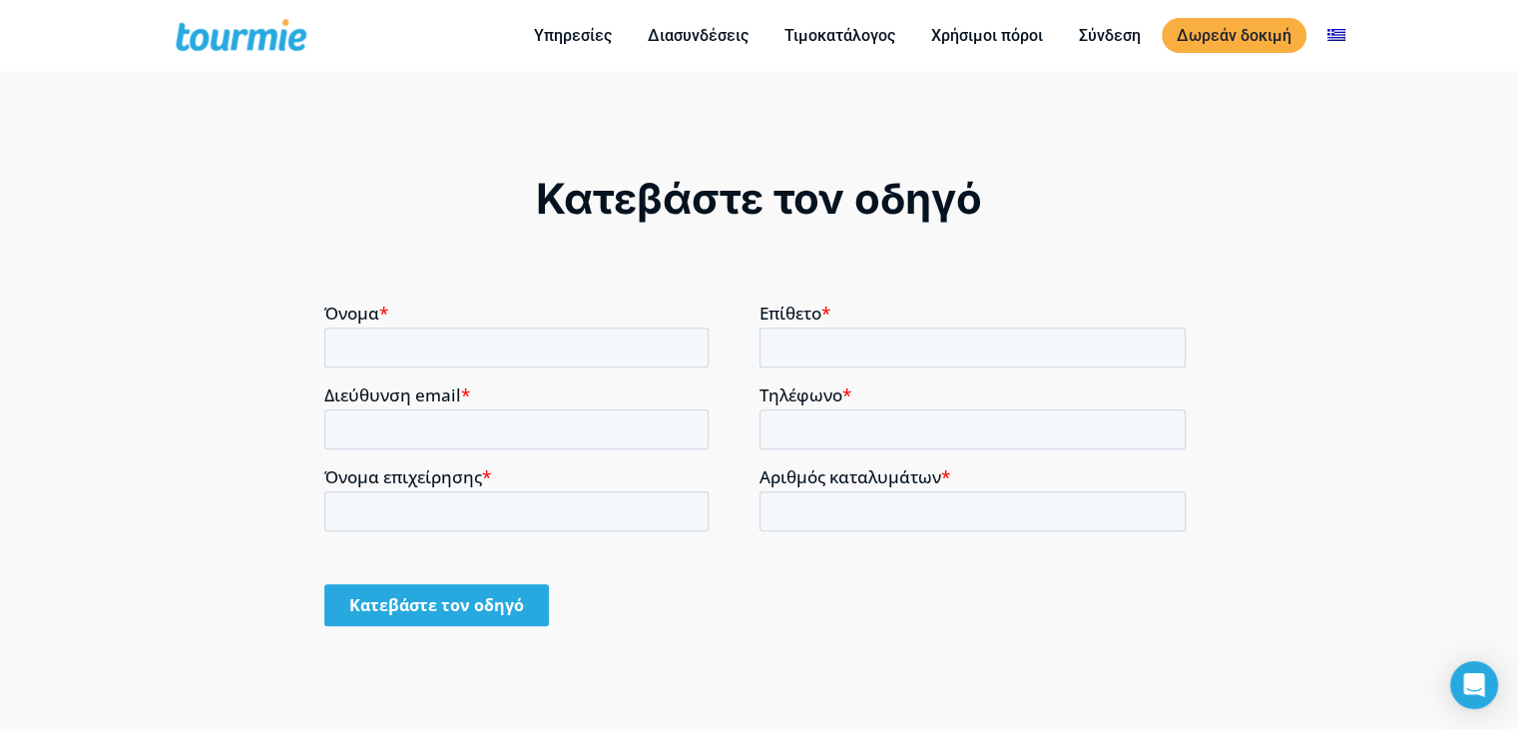
scroll to position [1457, 0]
click at [1018, 232] on div "Κατεβάστε τον οδηγό" at bounding box center [758, 415] width 869 height 489
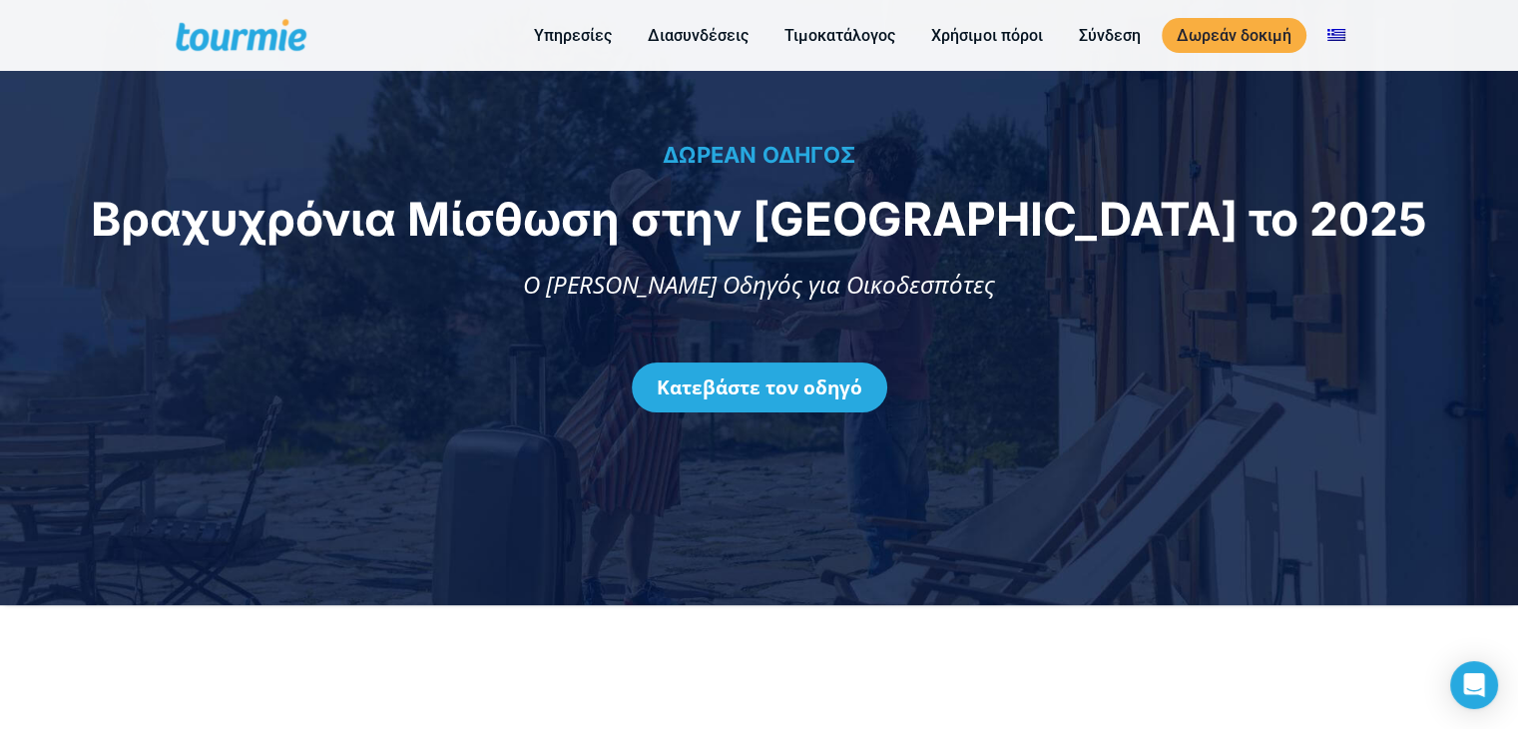
scroll to position [0, 0]
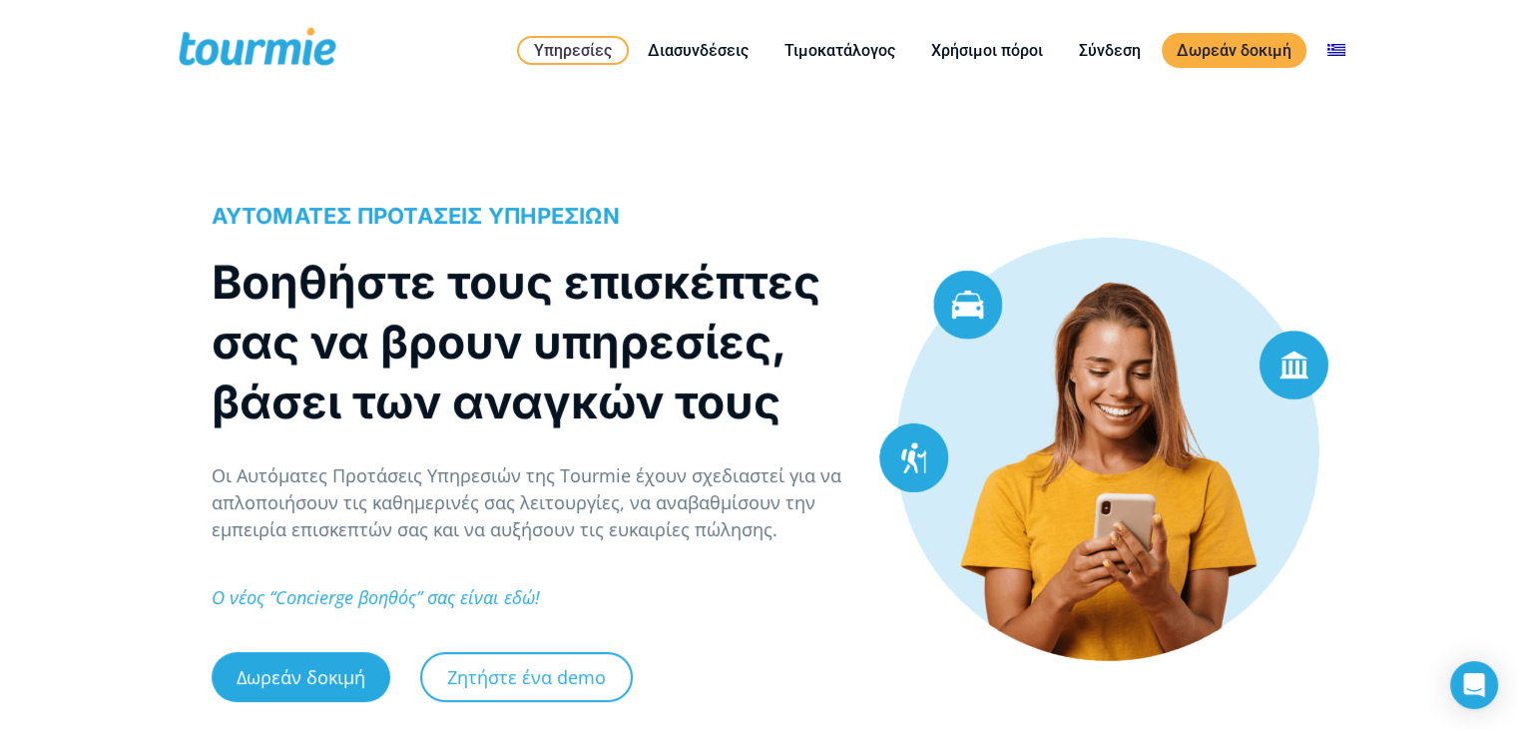
click at [846, 52] on link "Τιμοκατάλογος" at bounding box center [840, 50] width 141 height 25
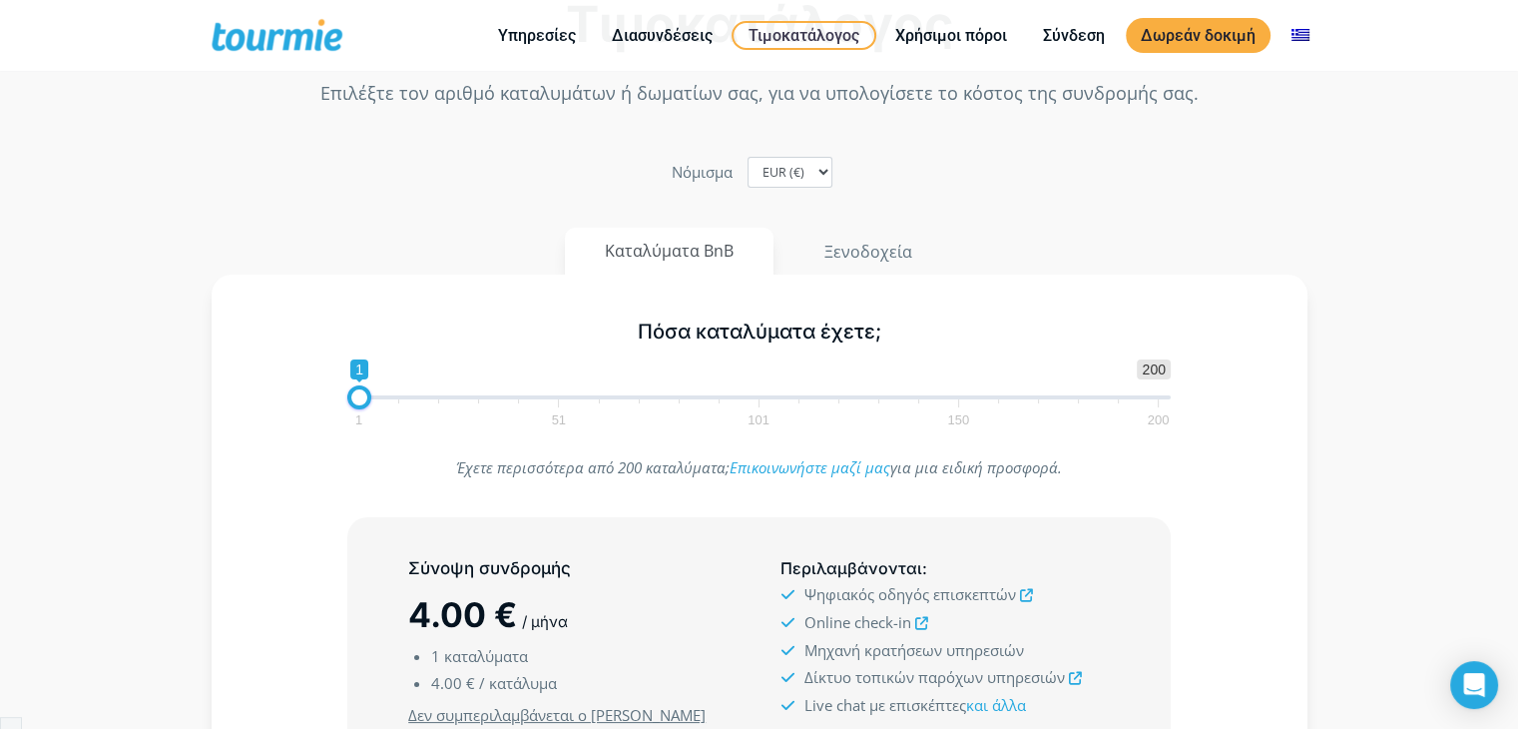
scroll to position [103, 0]
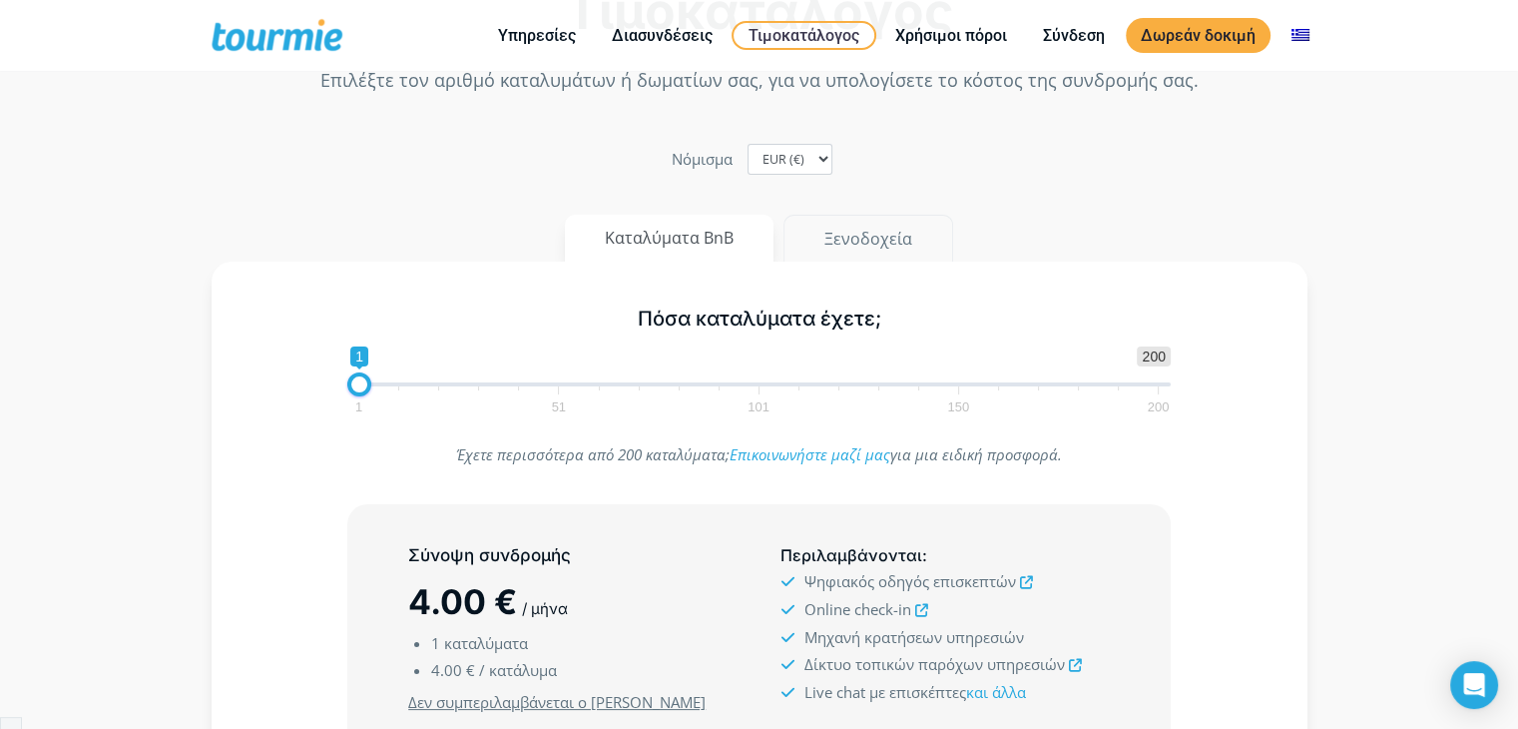
click at [851, 236] on button "Ξενοδοχεία" at bounding box center [869, 239] width 170 height 48
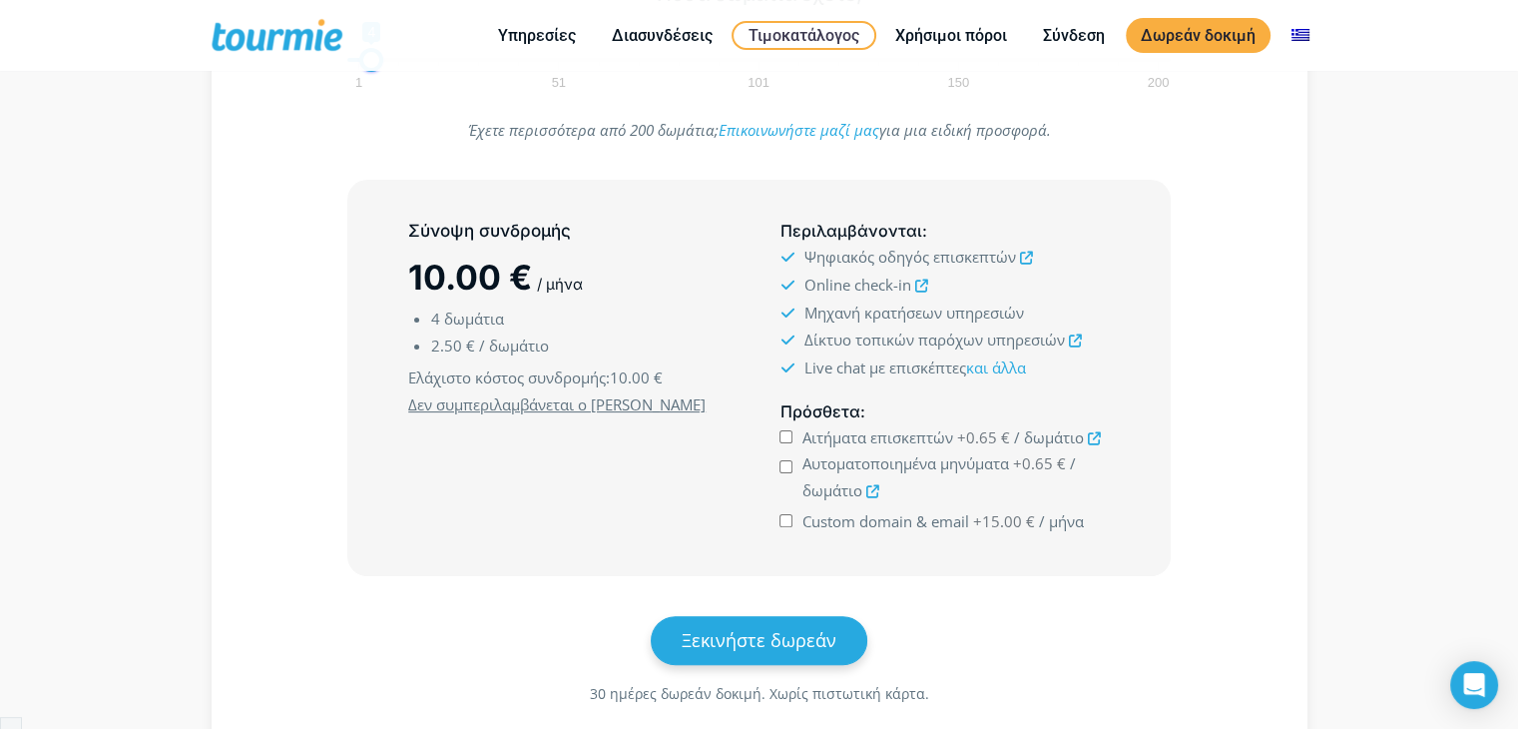
scroll to position [457, 0]
